Goal: Task Accomplishment & Management: Manage account settings

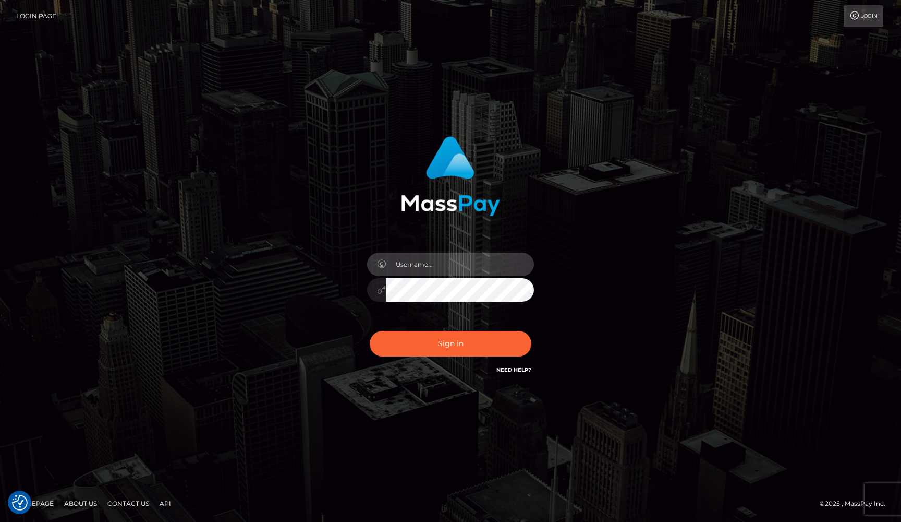
type input "[EMAIL_ADDRESS][DOMAIN_NAME]"
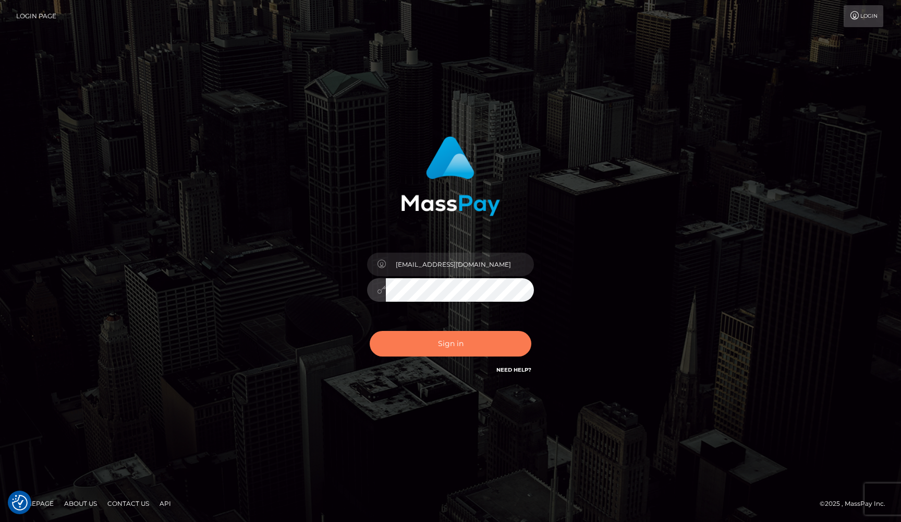
click at [460, 352] on button "Sign in" at bounding box center [451, 344] width 162 height 26
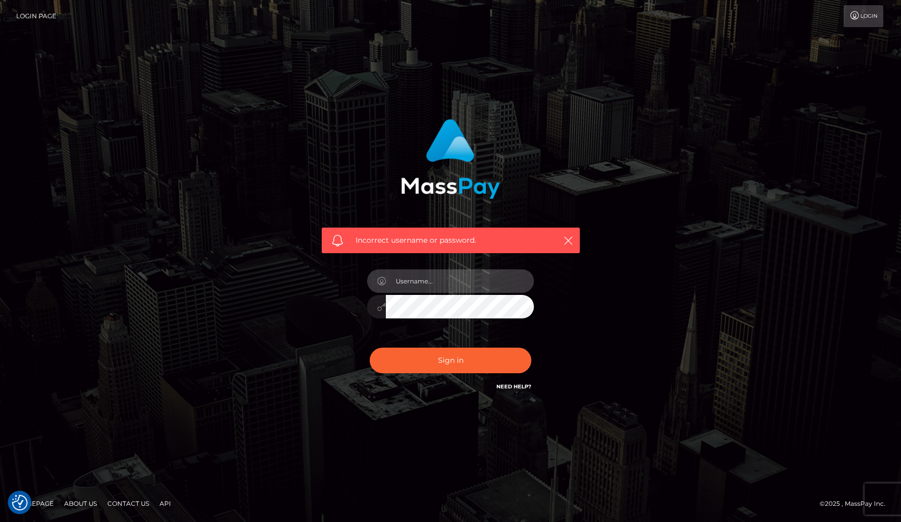
type input "[EMAIL_ADDRESS][DOMAIN_NAME]"
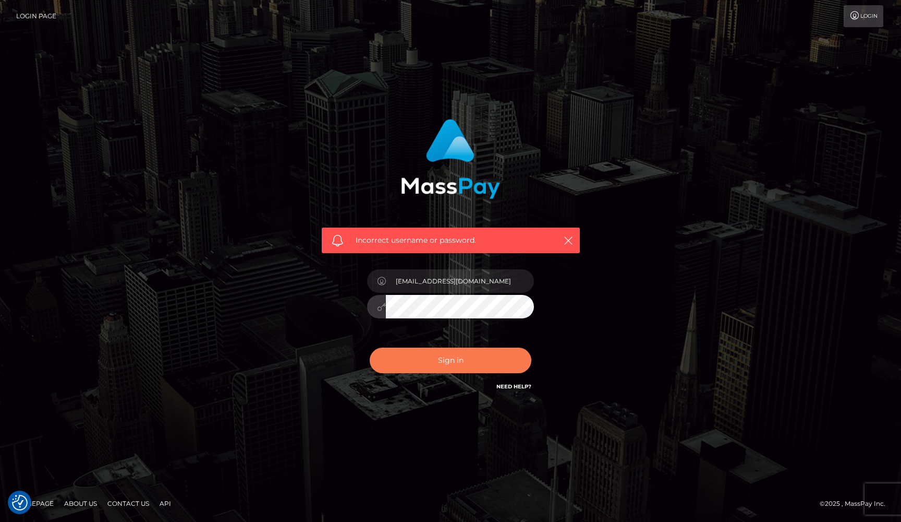
click at [466, 359] on button "Sign in" at bounding box center [451, 360] width 162 height 26
click at [847, 13] on link "Login" at bounding box center [864, 16] width 40 height 22
